Goal: Transaction & Acquisition: Purchase product/service

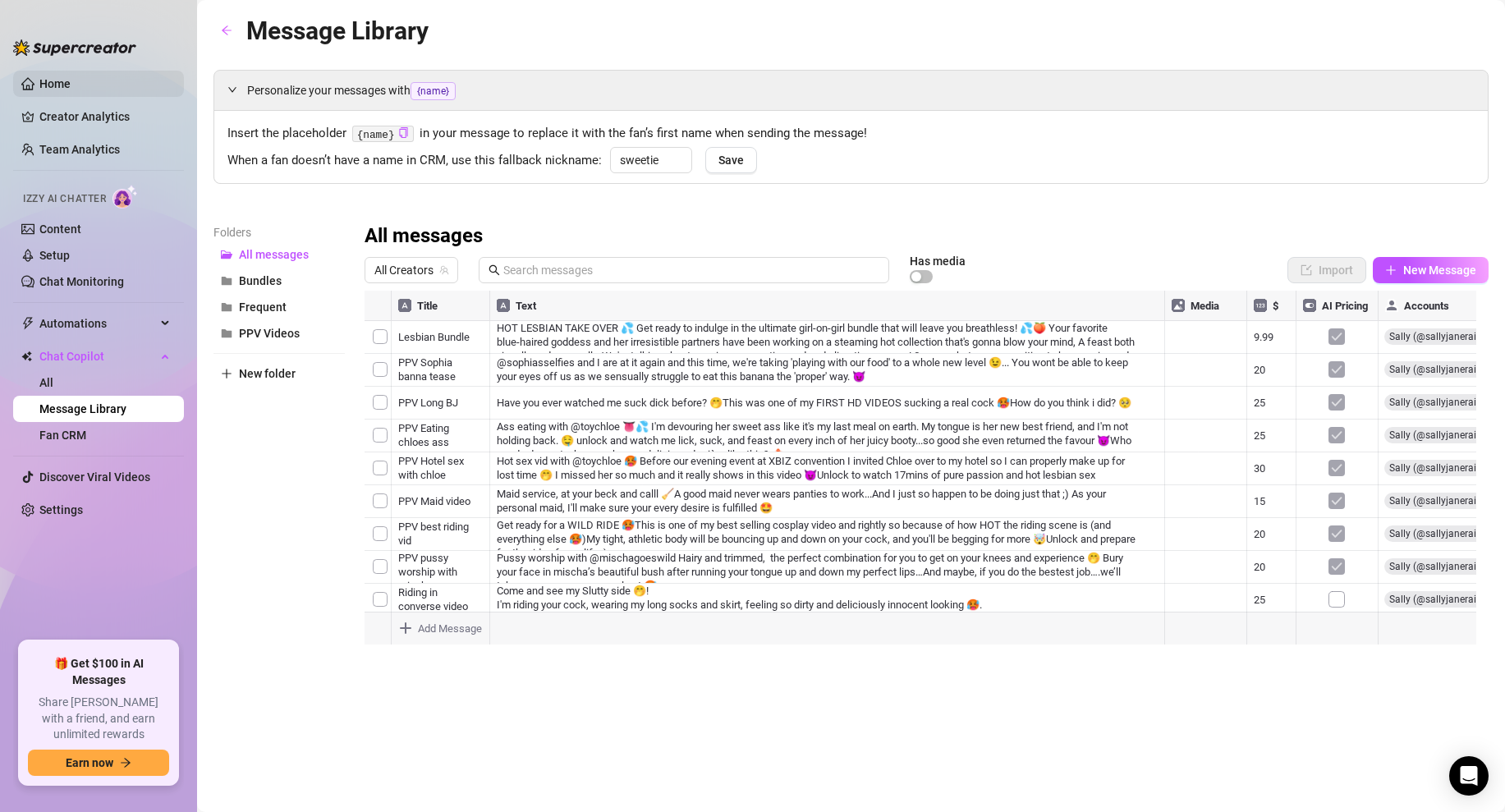
click at [64, 77] on link "Home" at bounding box center [55, 84] width 31 height 13
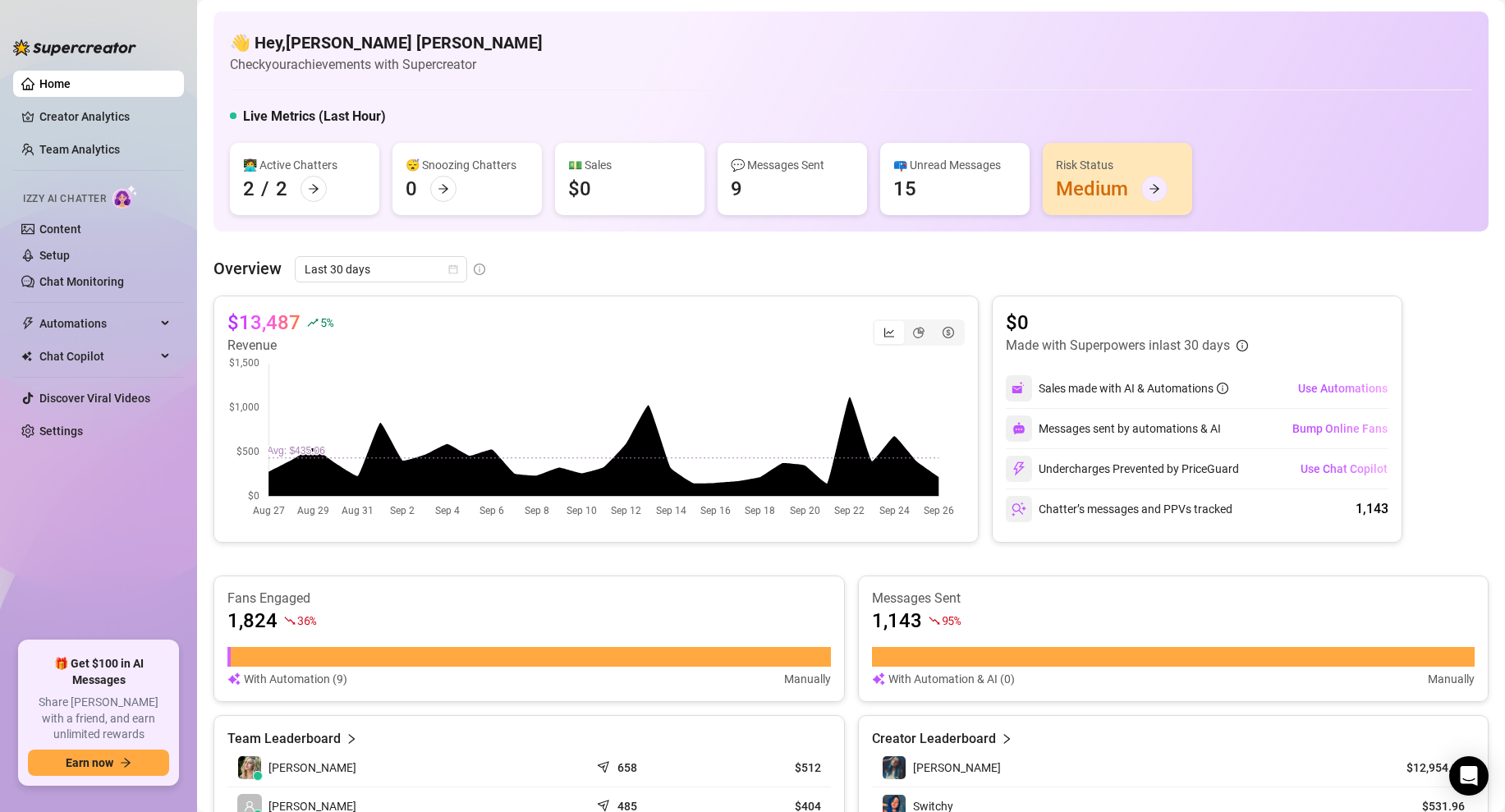
click at [1162, 189] on div at bounding box center [1154, 188] width 26 height 26
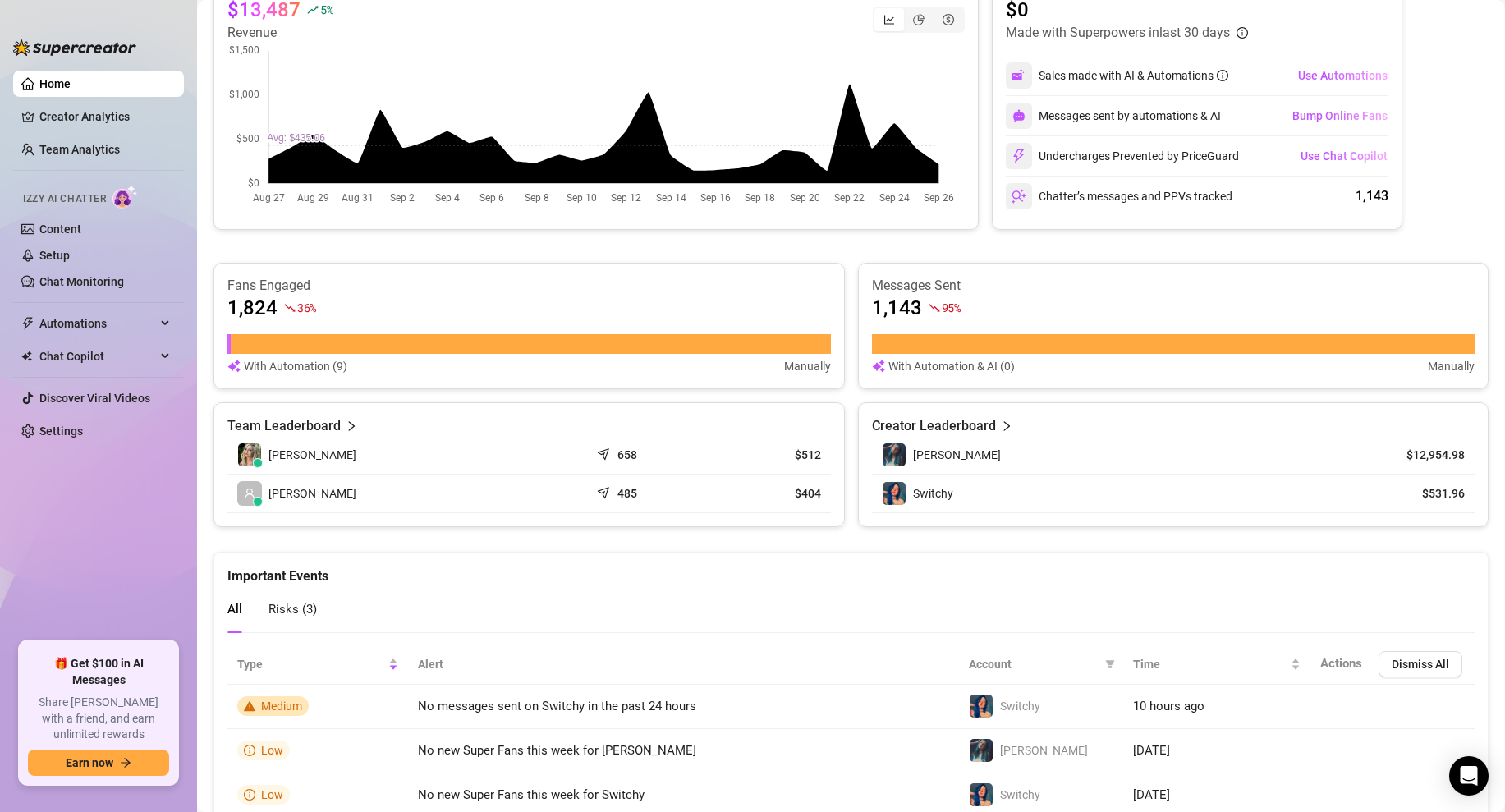
scroll to position [381, 0]
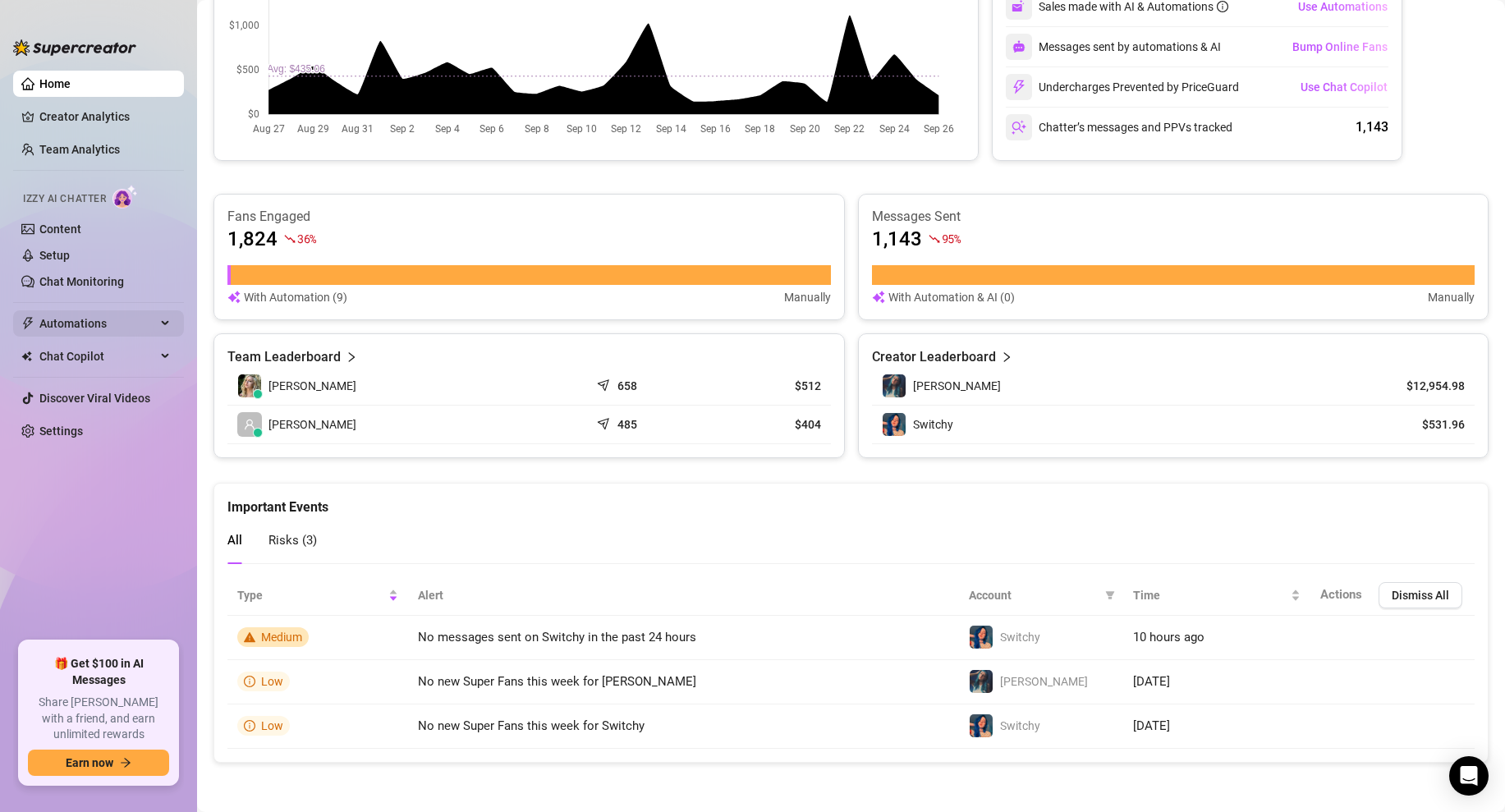
click at [75, 319] on span "Automations" at bounding box center [97, 323] width 116 height 26
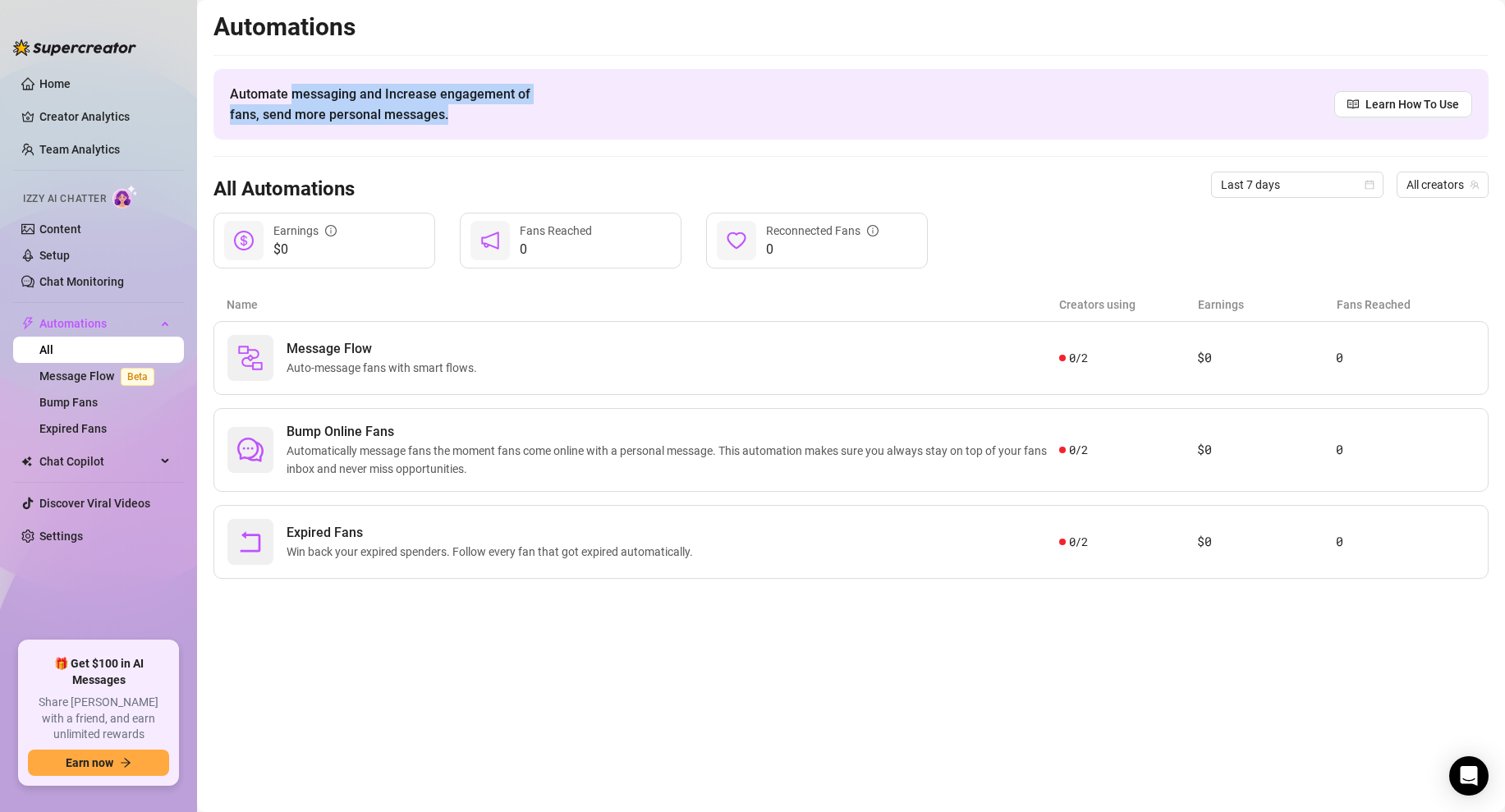
drag, startPoint x: 305, startPoint y: 104, endPoint x: 424, endPoint y: 126, distance: 121.0
click at [373, 127] on div "Automate messaging and Increase engagement of fans, send more personal messages…" at bounding box center [851, 104] width 1275 height 70
click at [444, 126] on div "Automate messaging and Increase engagement of fans, send more personal messages…" at bounding box center [851, 104] width 1275 height 70
click at [317, 554] on span "Win back your expired spenders. Follow every fan that got expired automatically." at bounding box center [493, 552] width 413 height 18
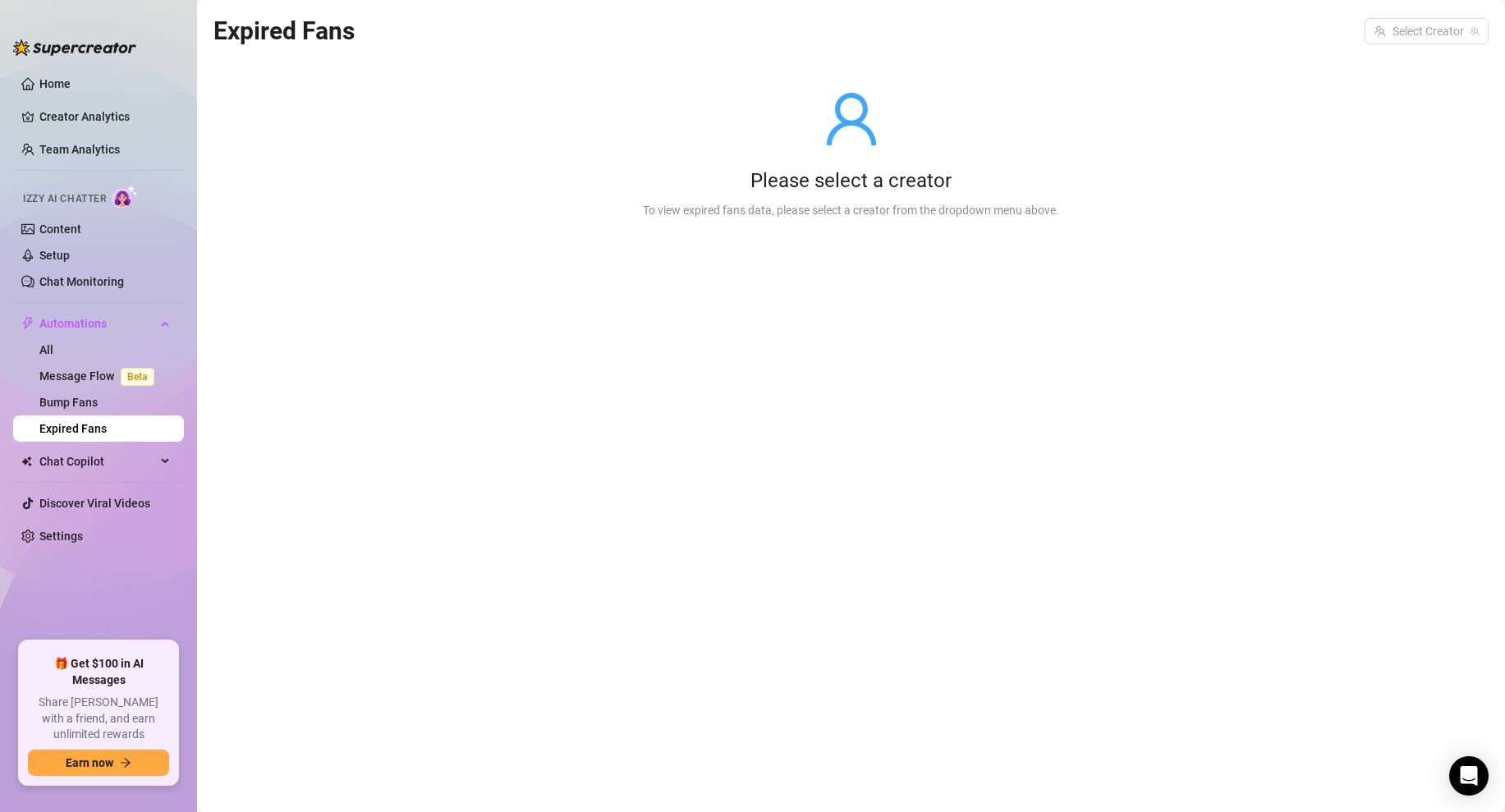
click at [662, 319] on div "Expired Fans Select Creator Please select a creator To view expired fans data, …" at bounding box center [851, 387] width 1275 height 751
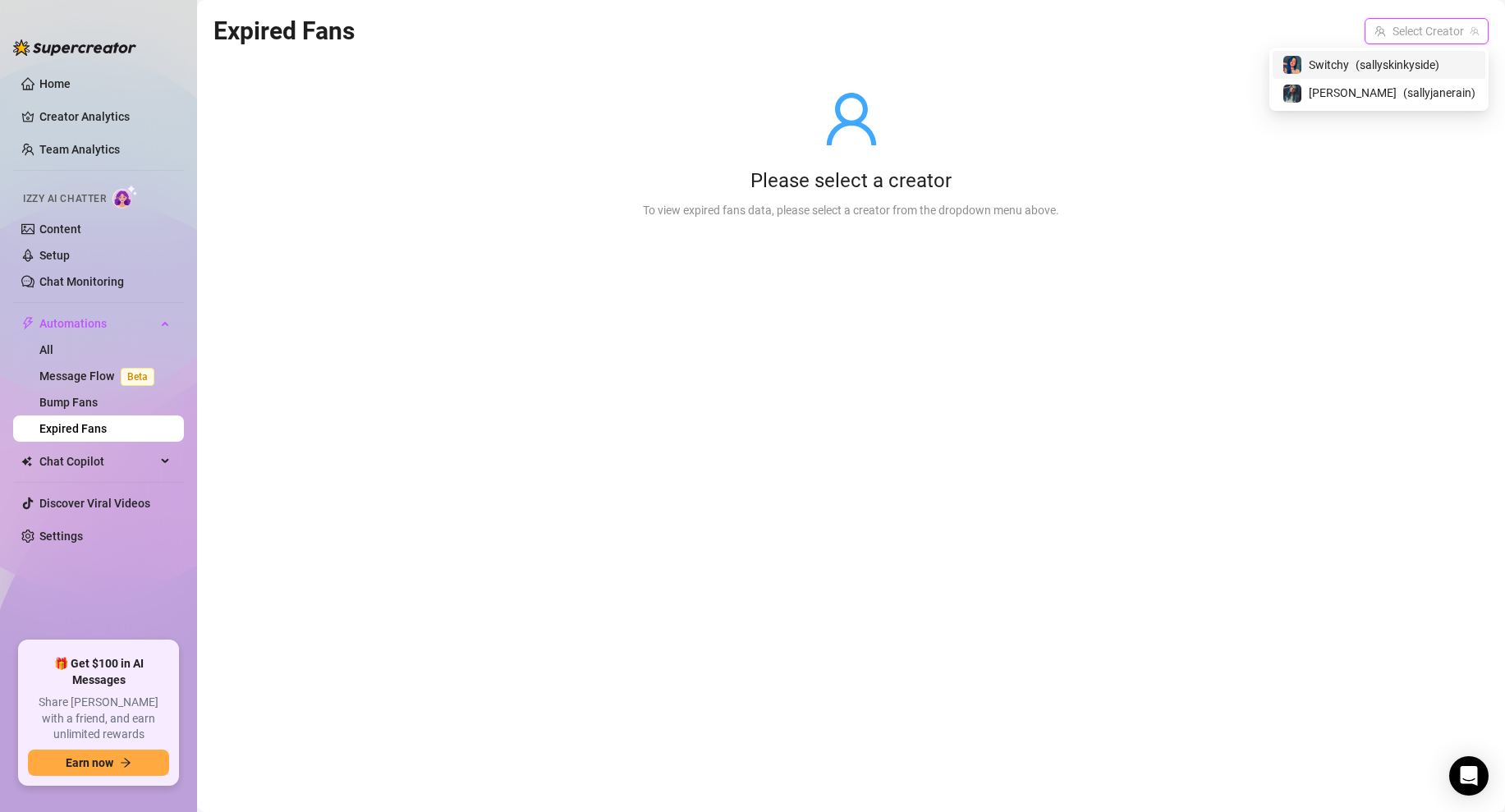
click at [1458, 31] on input "search" at bounding box center [1419, 32] width 89 height 25
click at [1356, 95] on span "[PERSON_NAME]" at bounding box center [1352, 92] width 87 height 18
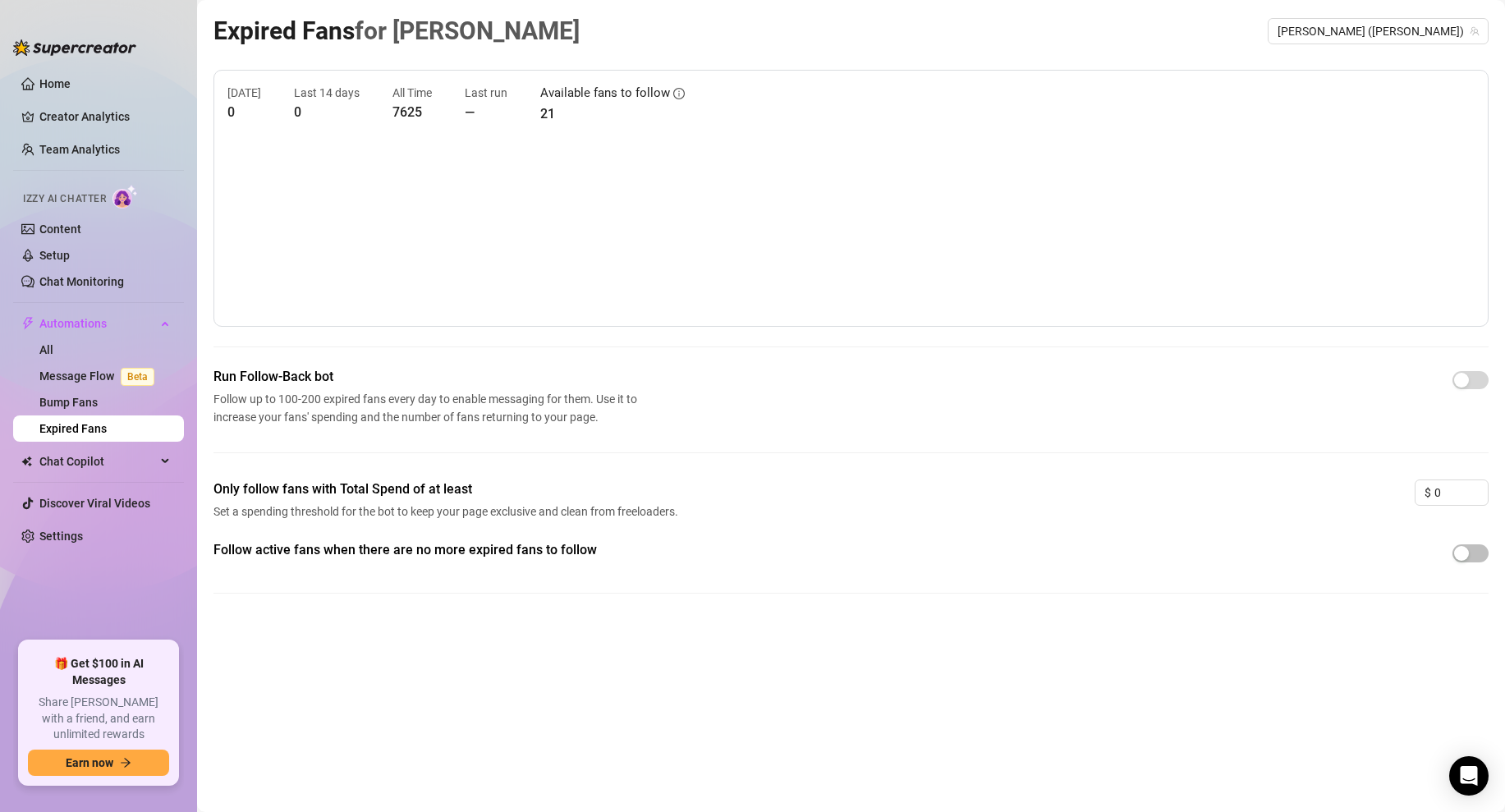
click at [1500, 378] on main "Expired Fans for [PERSON_NAME] [PERSON_NAME] (sallyjanerain) [DATE] 0 Last 14 d…" at bounding box center [851, 406] width 1308 height 812
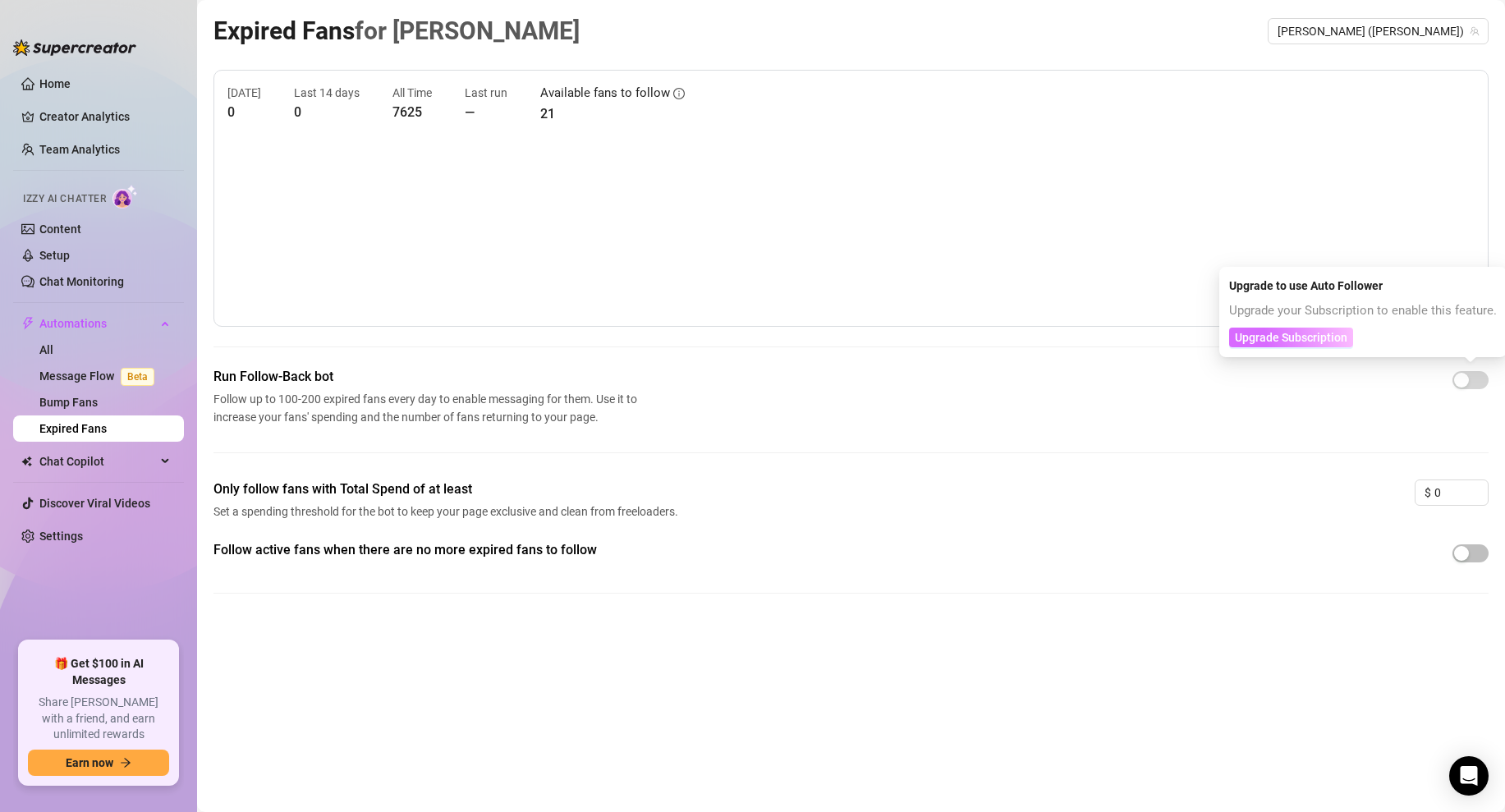
click at [1299, 337] on span "Upgrade Subscription" at bounding box center [1291, 337] width 112 height 13
